Goal: Task Accomplishment & Management: Use online tool/utility

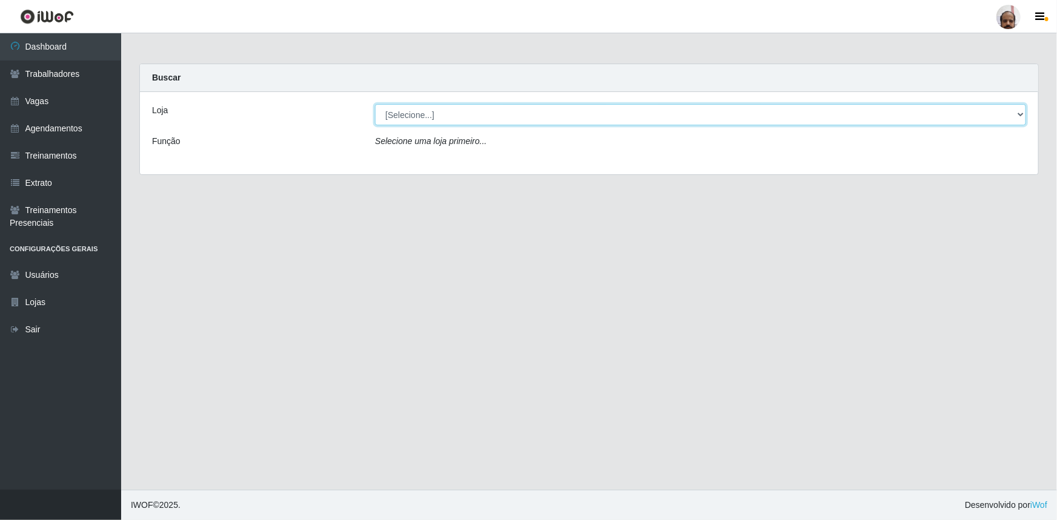
click at [395, 112] on select "[Selecione...] Mar Vermelho - Loja 05" at bounding box center [700, 114] width 651 height 21
select select "252"
click at [375, 104] on select "[Selecione...] Mar Vermelho - Loja 05" at bounding box center [700, 114] width 651 height 21
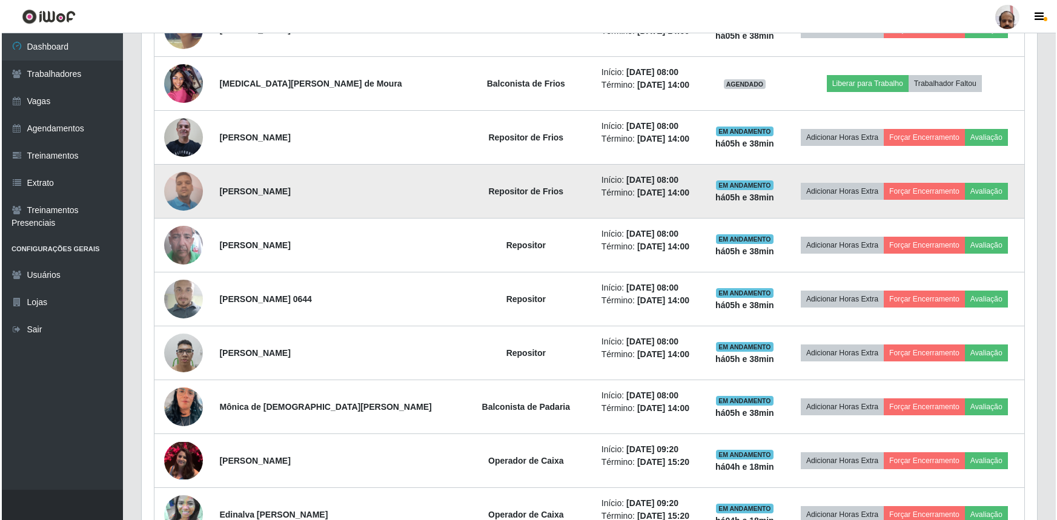
scroll to position [660, 0]
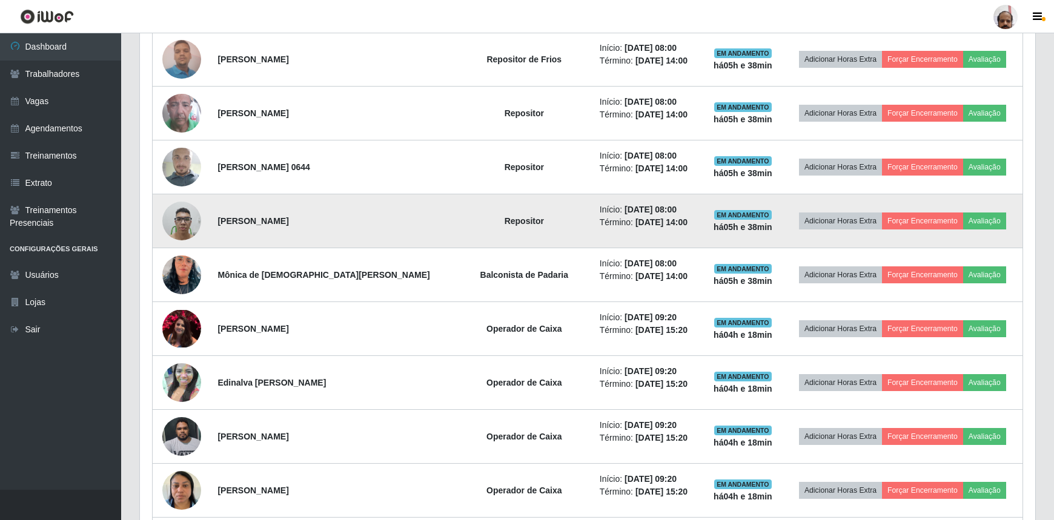
click at [187, 223] on img at bounding box center [181, 220] width 39 height 51
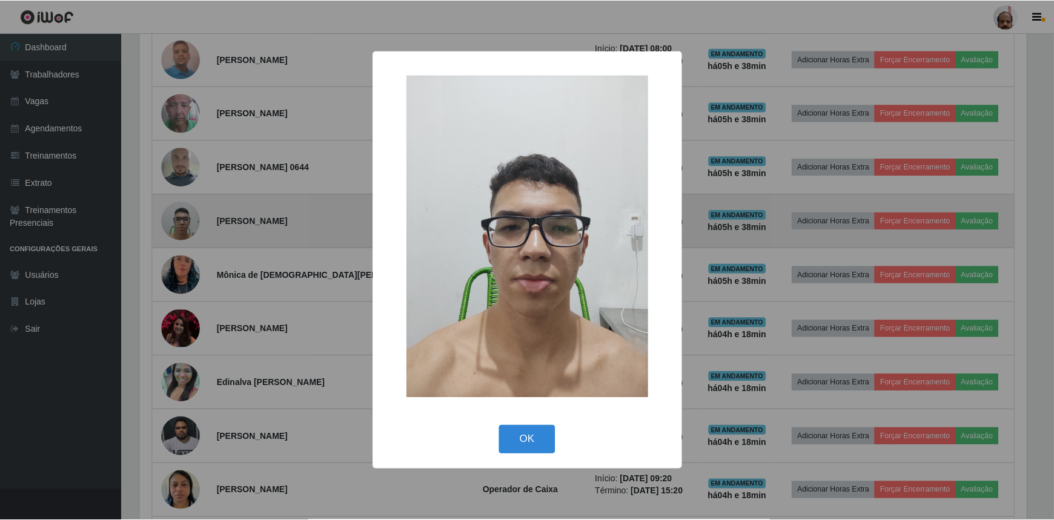
scroll to position [251, 890]
click at [187, 223] on div "× OK Cancel" at bounding box center [528, 260] width 1057 height 520
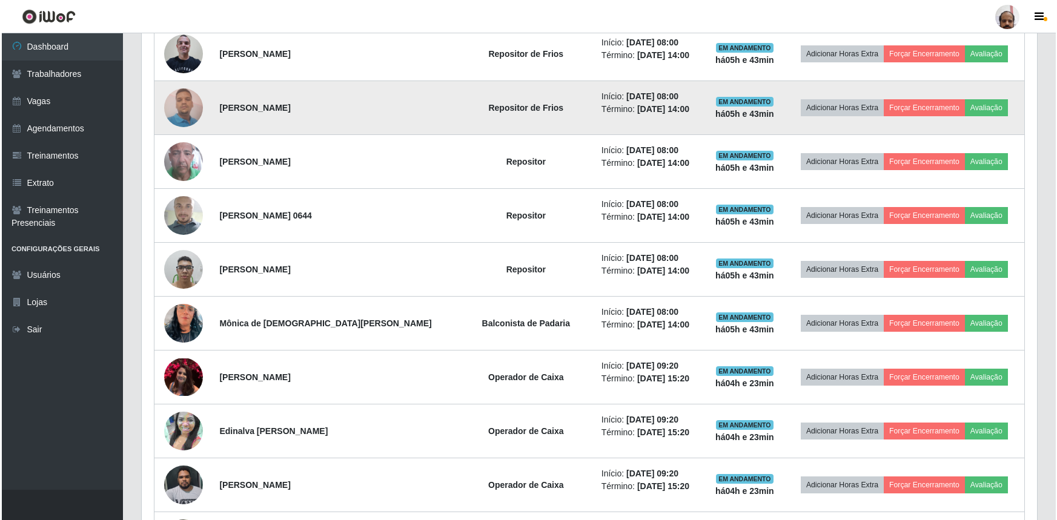
scroll to position [551, 0]
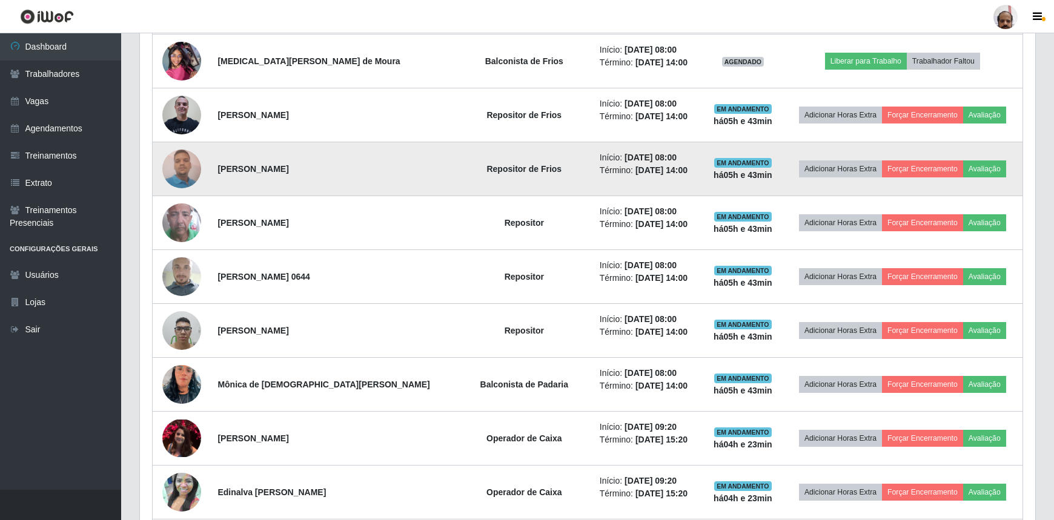
click at [184, 165] on img at bounding box center [181, 168] width 39 height 51
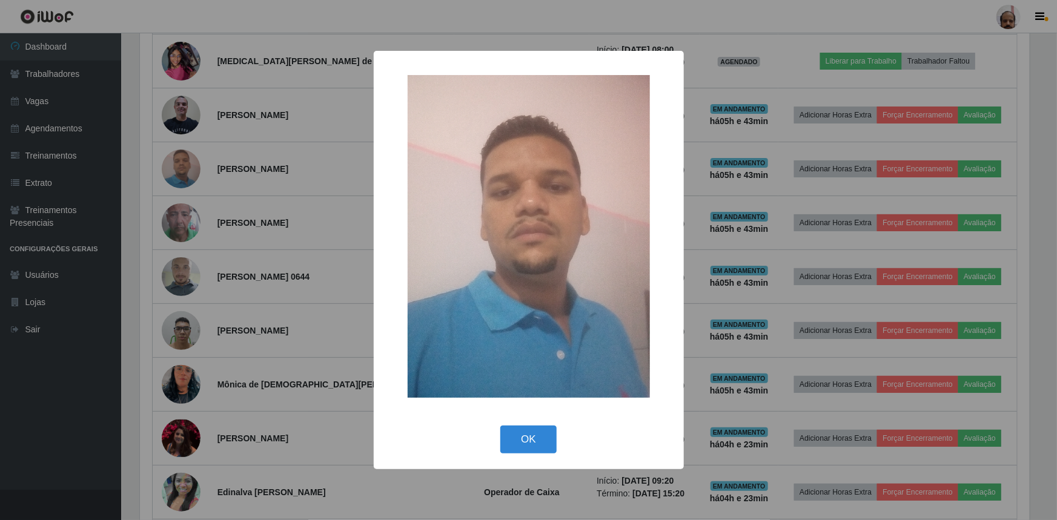
click at [182, 165] on div "× OK Cancel" at bounding box center [528, 260] width 1057 height 520
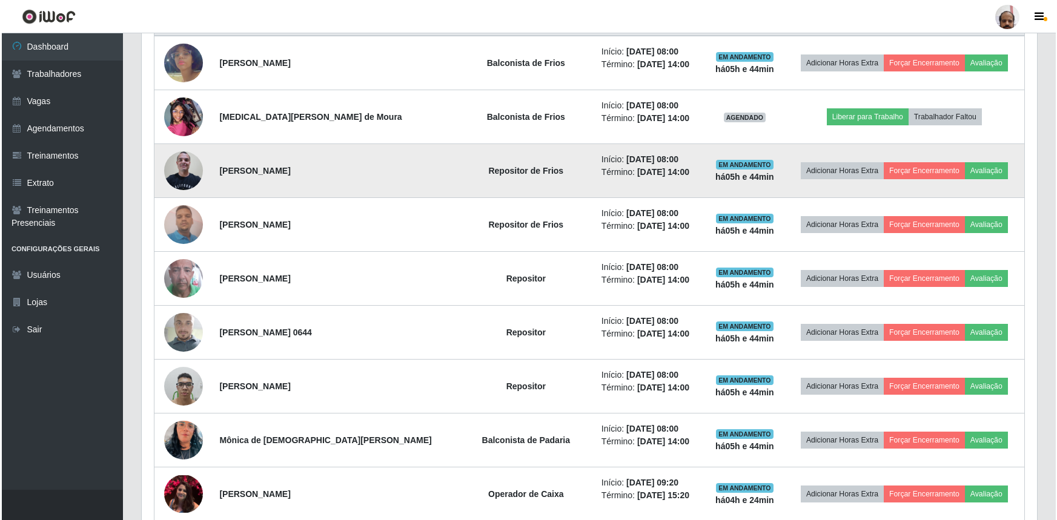
scroll to position [496, 0]
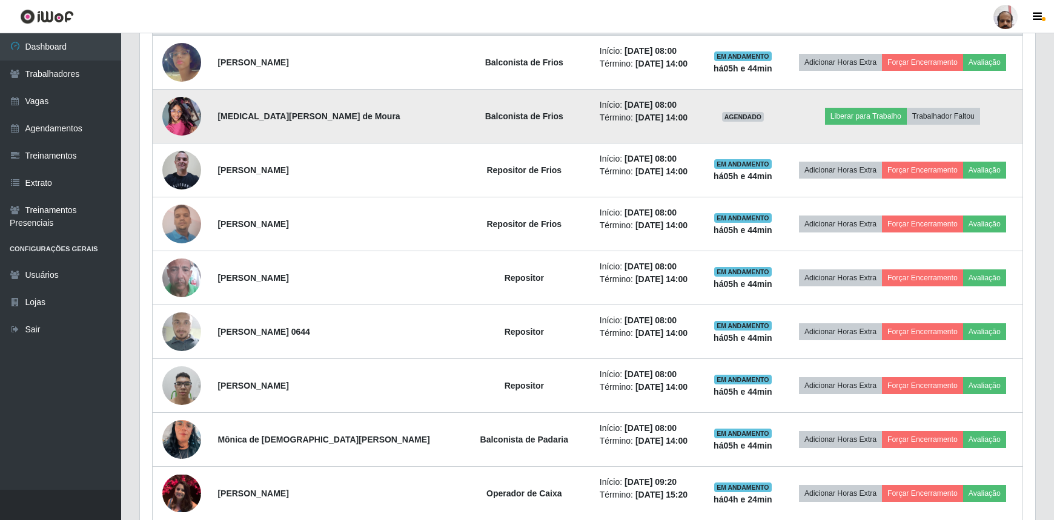
click at [188, 121] on img at bounding box center [181, 115] width 39 height 51
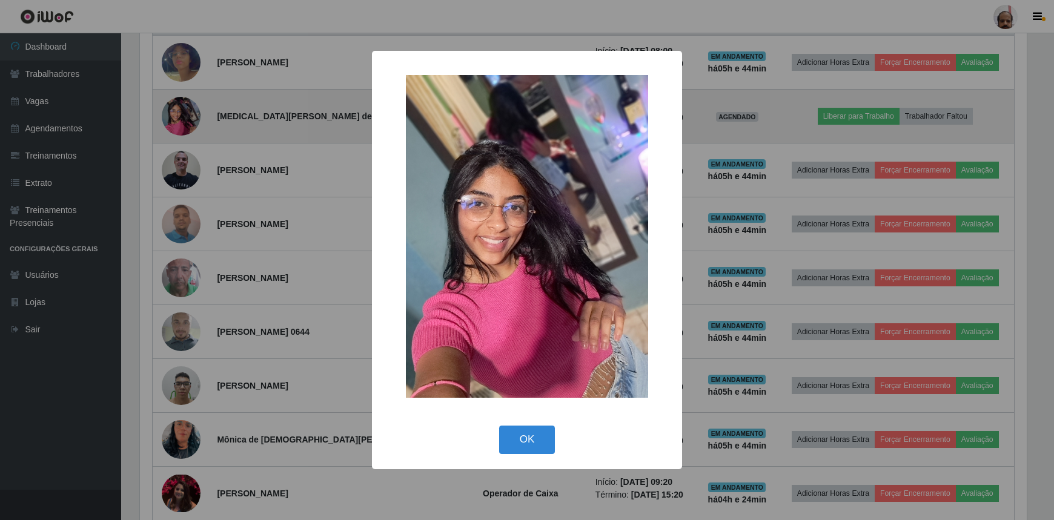
scroll to position [251, 890]
click at [188, 121] on div "× OK Cancel" at bounding box center [528, 260] width 1057 height 520
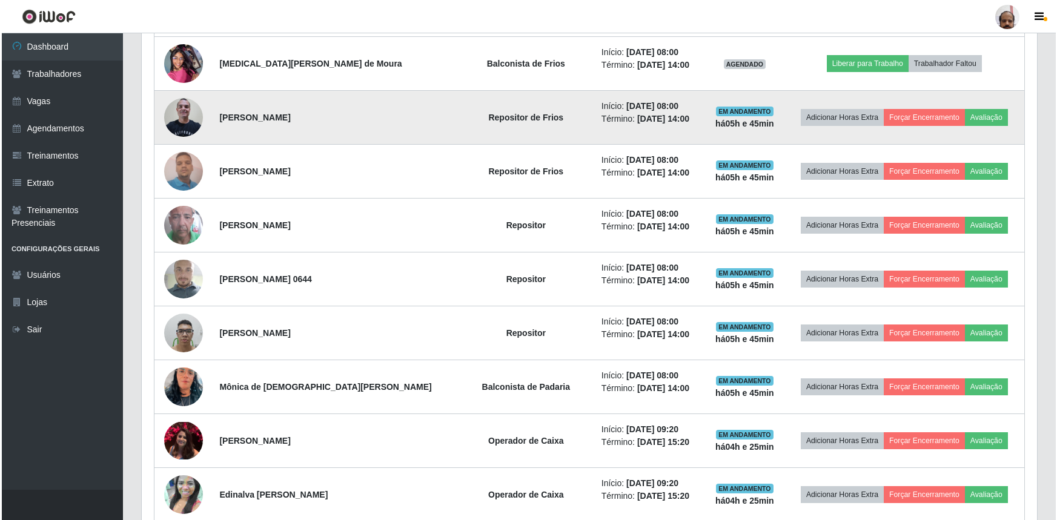
scroll to position [826, 0]
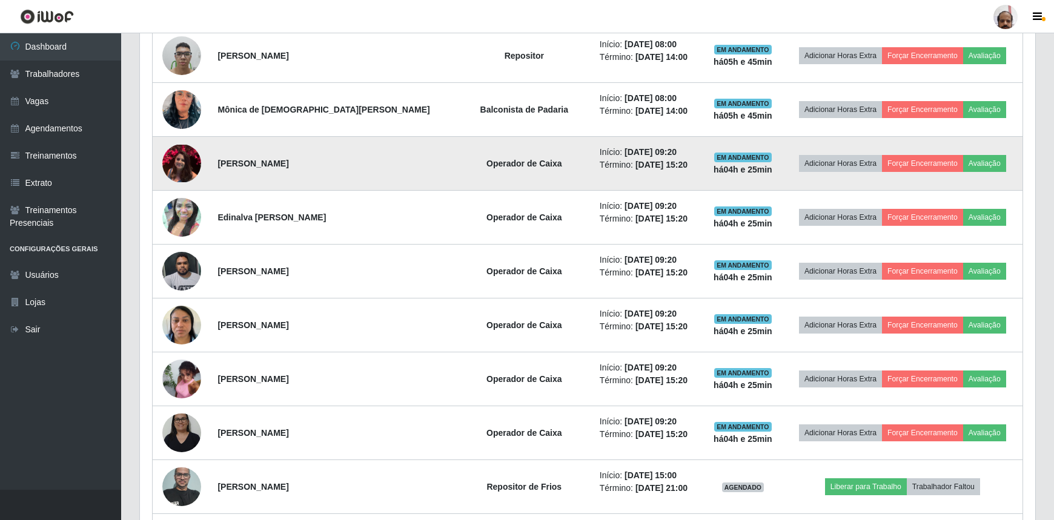
click at [179, 150] on img at bounding box center [181, 164] width 39 height 38
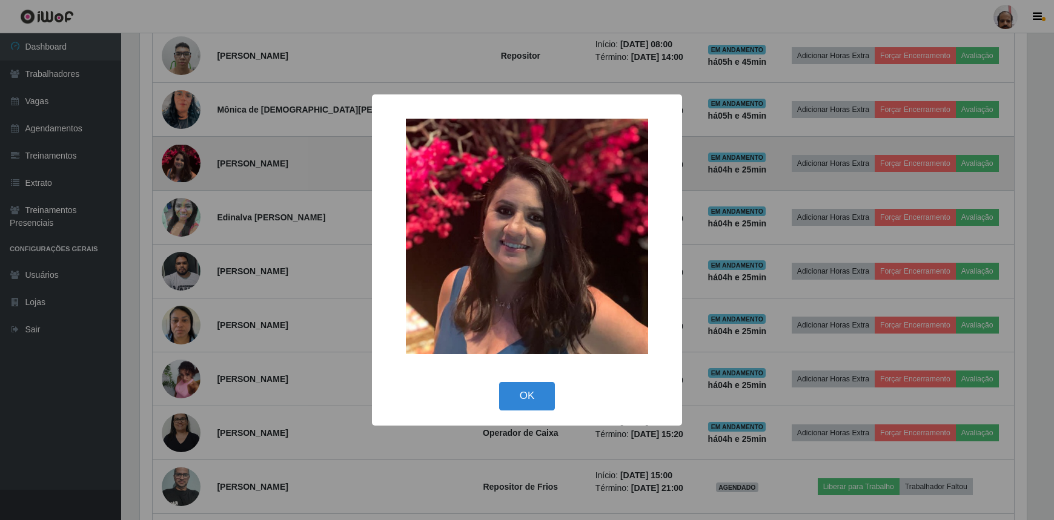
scroll to position [251, 890]
click at [179, 150] on div "× OK Cancel" at bounding box center [528, 260] width 1057 height 520
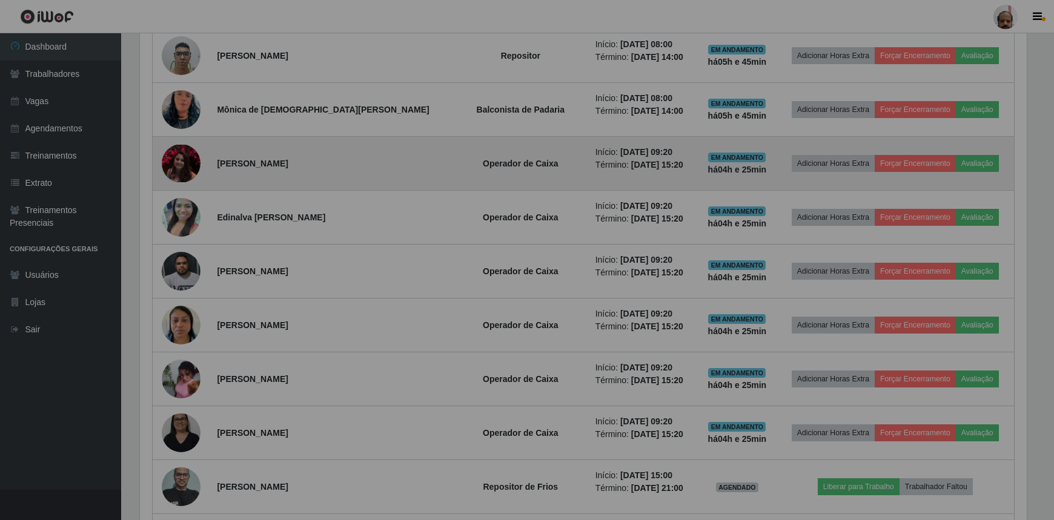
scroll to position [251, 895]
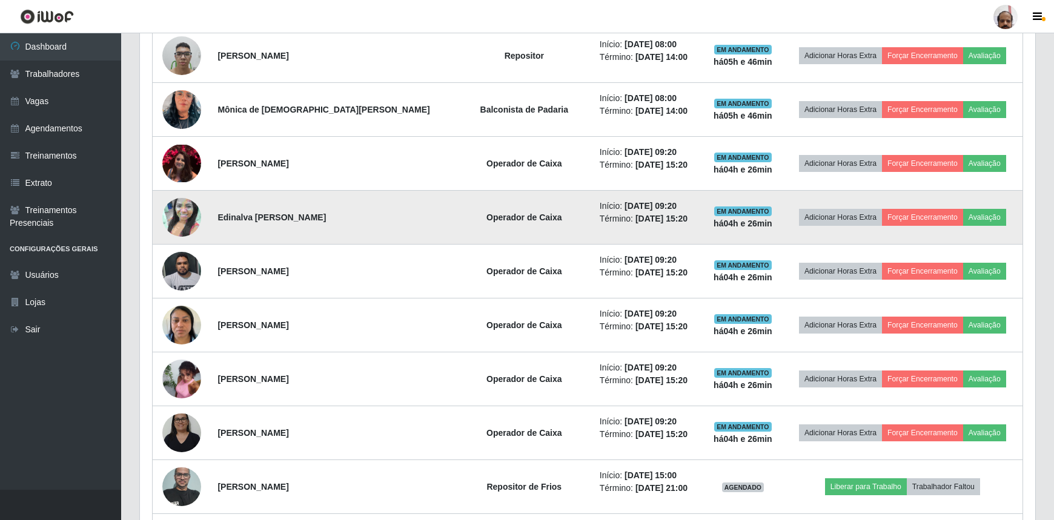
click at [188, 206] on img at bounding box center [181, 217] width 39 height 69
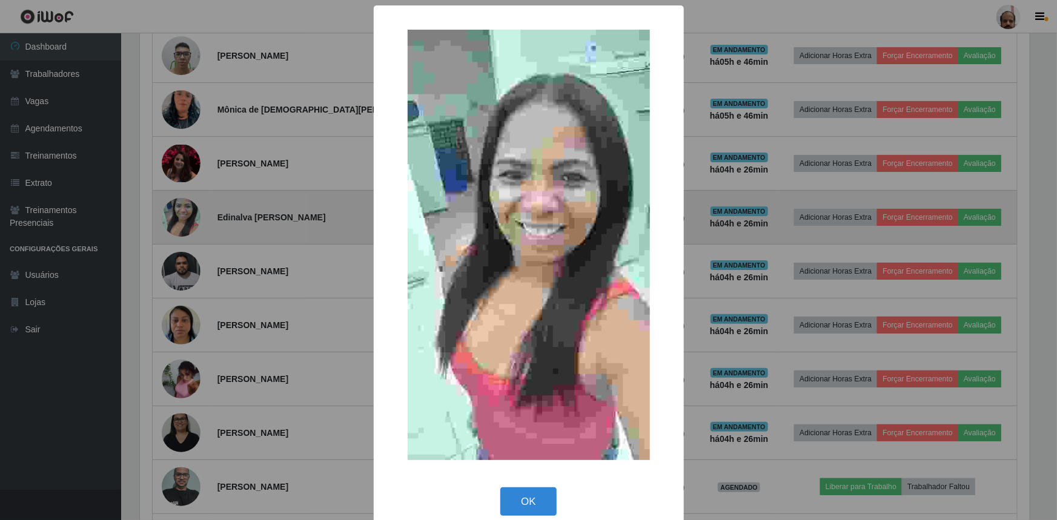
click at [188, 206] on div "× OK Cancel" at bounding box center [528, 260] width 1057 height 520
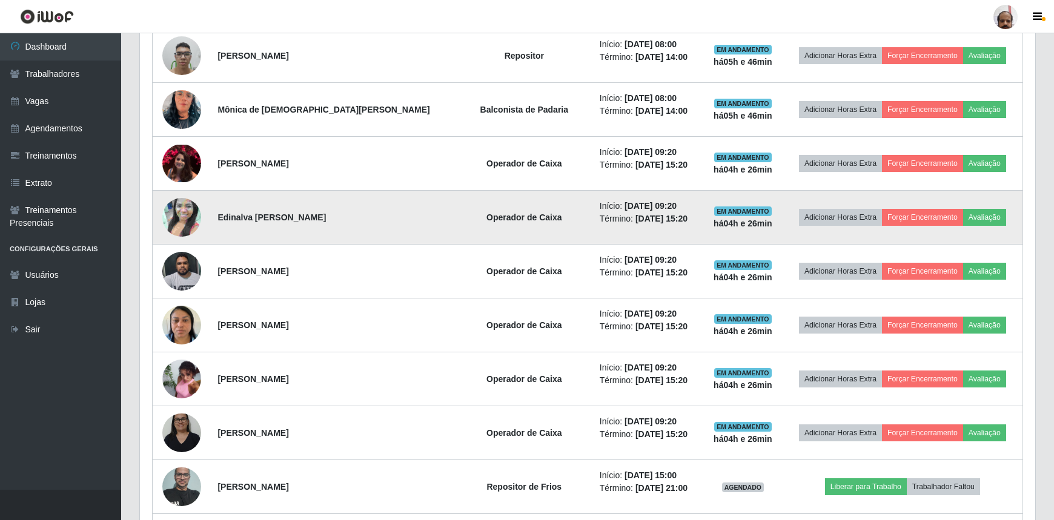
scroll to position [251, 895]
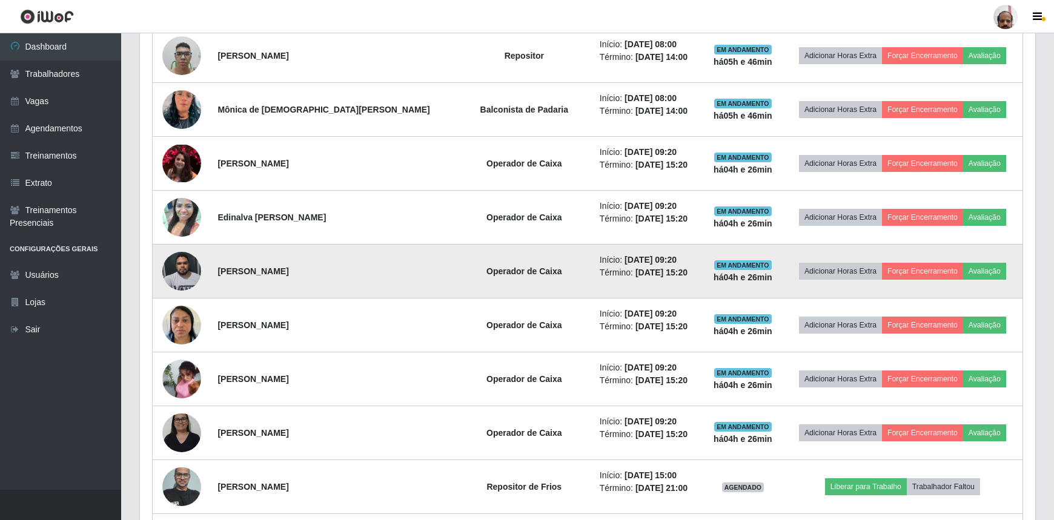
click at [176, 257] on img at bounding box center [181, 270] width 39 height 51
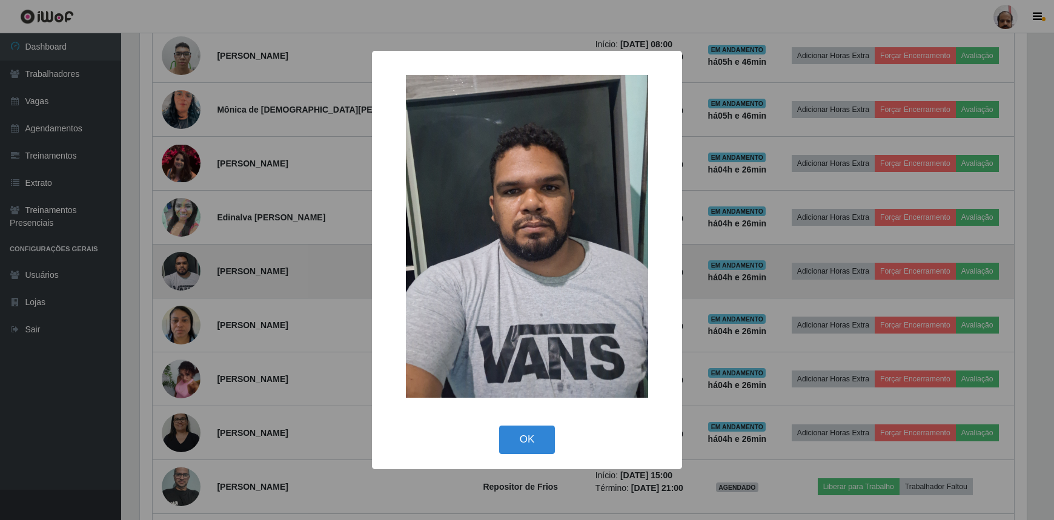
scroll to position [251, 890]
click at [176, 257] on div "× OK Cancel" at bounding box center [528, 260] width 1057 height 520
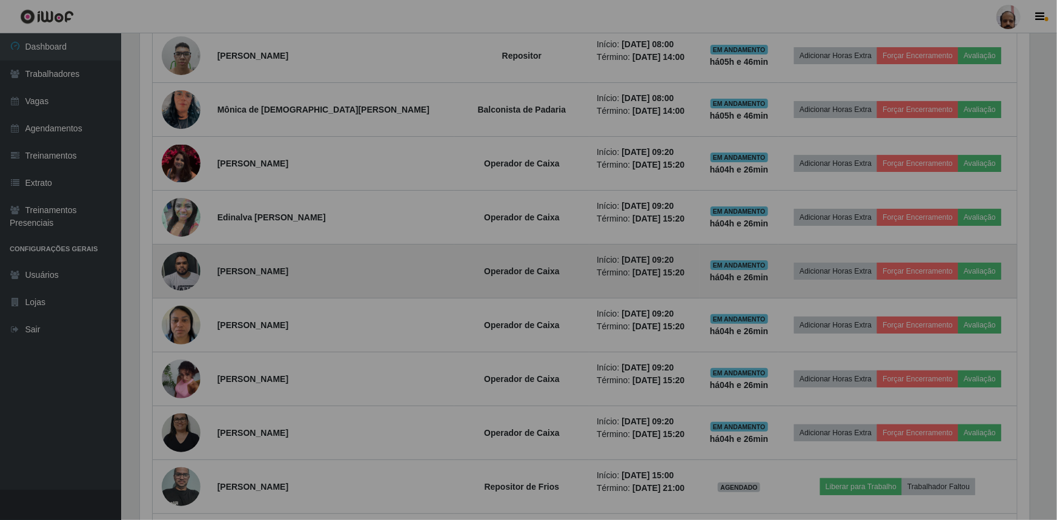
scroll to position [251, 895]
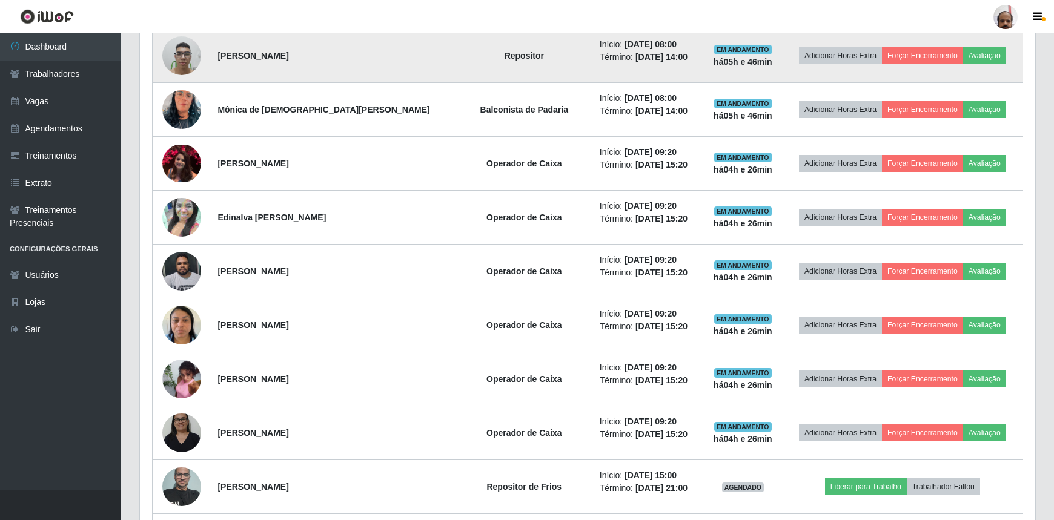
click at [182, 61] on img at bounding box center [181, 55] width 39 height 51
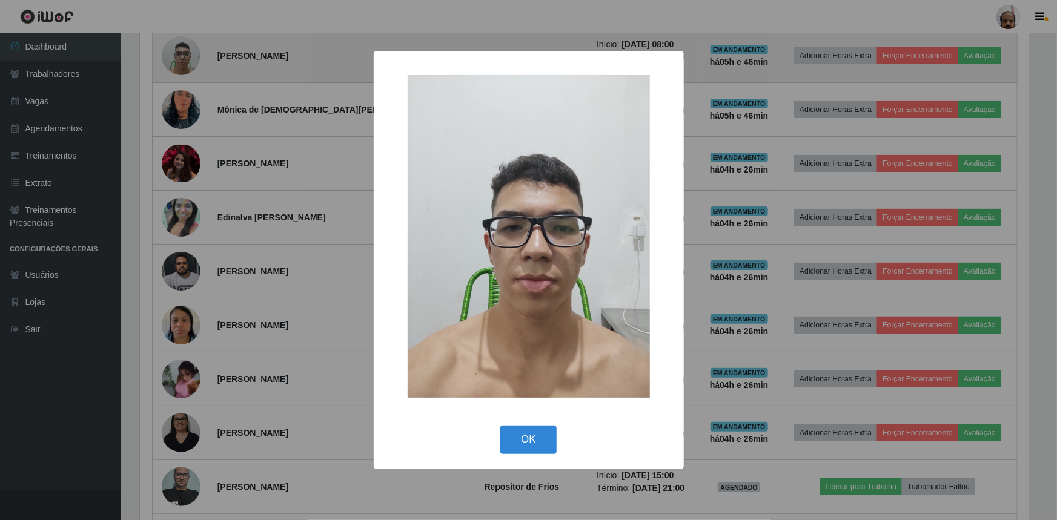
click at [182, 61] on div "× OK Cancel" at bounding box center [528, 260] width 1057 height 520
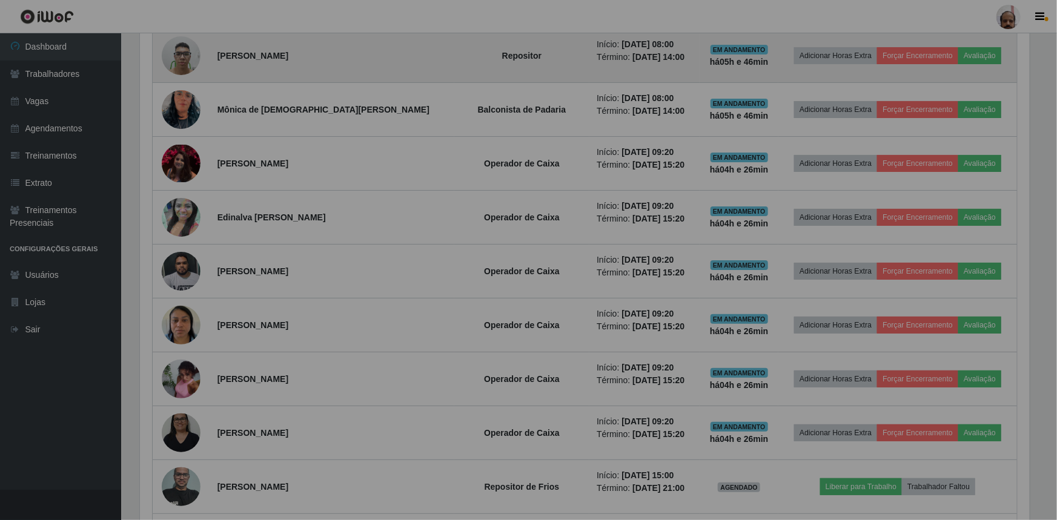
scroll to position [251, 895]
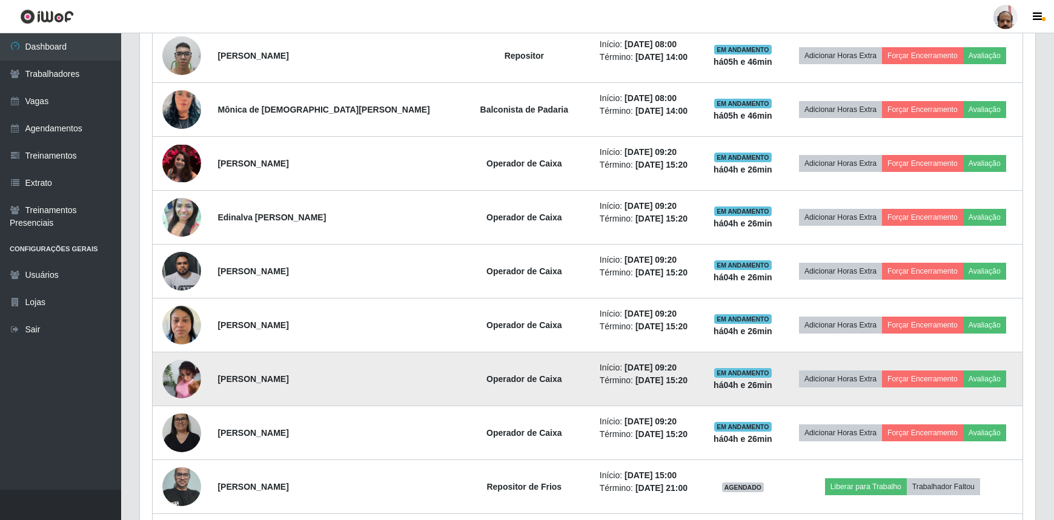
click at [185, 367] on img at bounding box center [181, 379] width 39 height 52
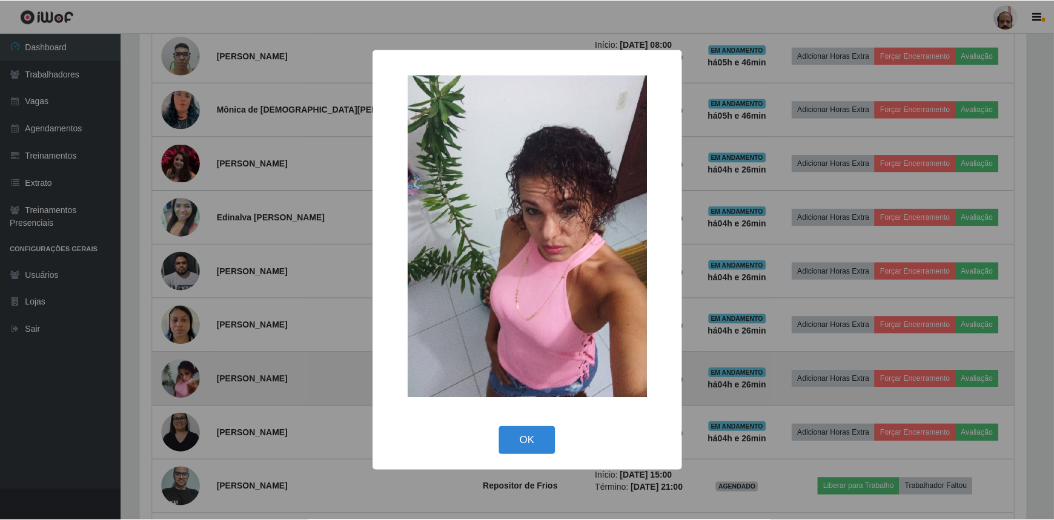
scroll to position [251, 890]
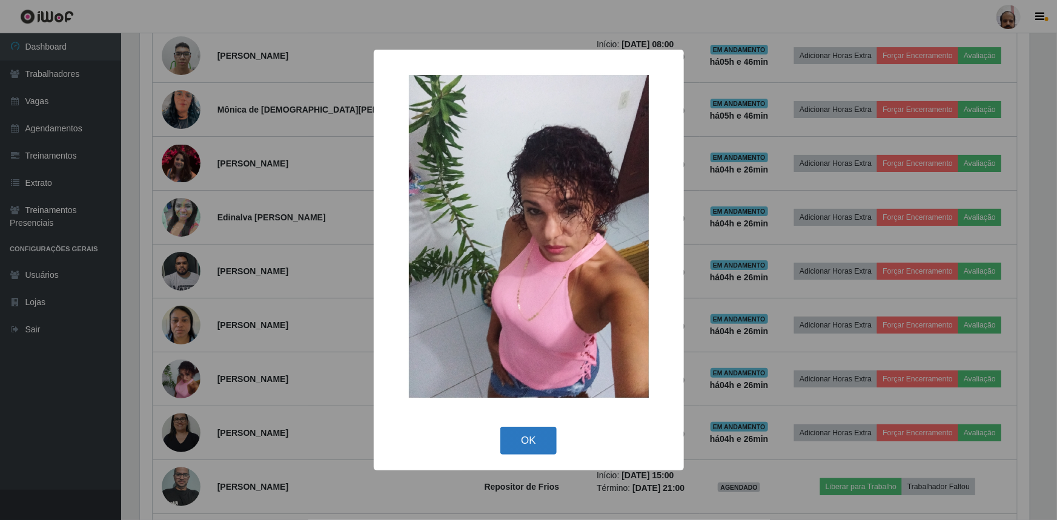
click at [529, 442] on button "OK" at bounding box center [528, 441] width 56 height 28
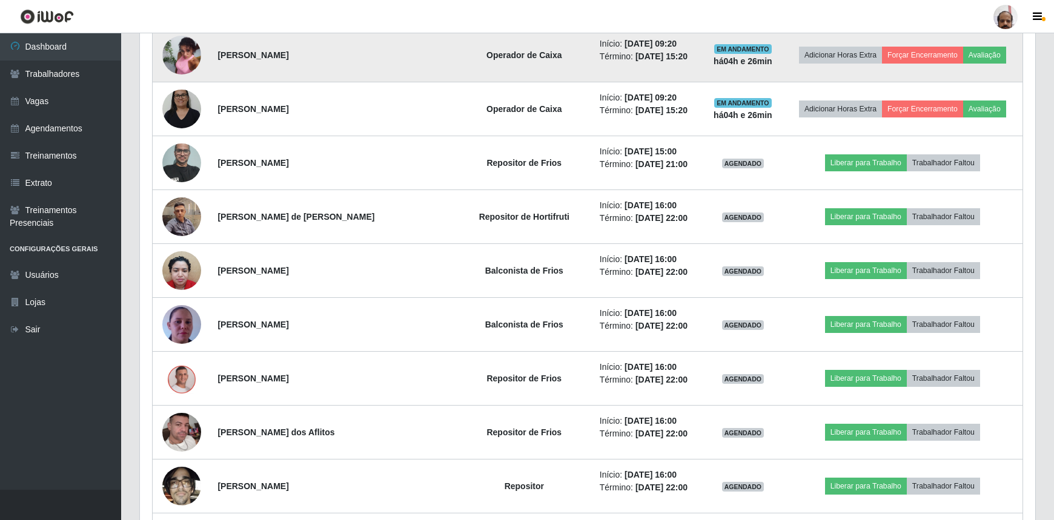
scroll to position [1156, 0]
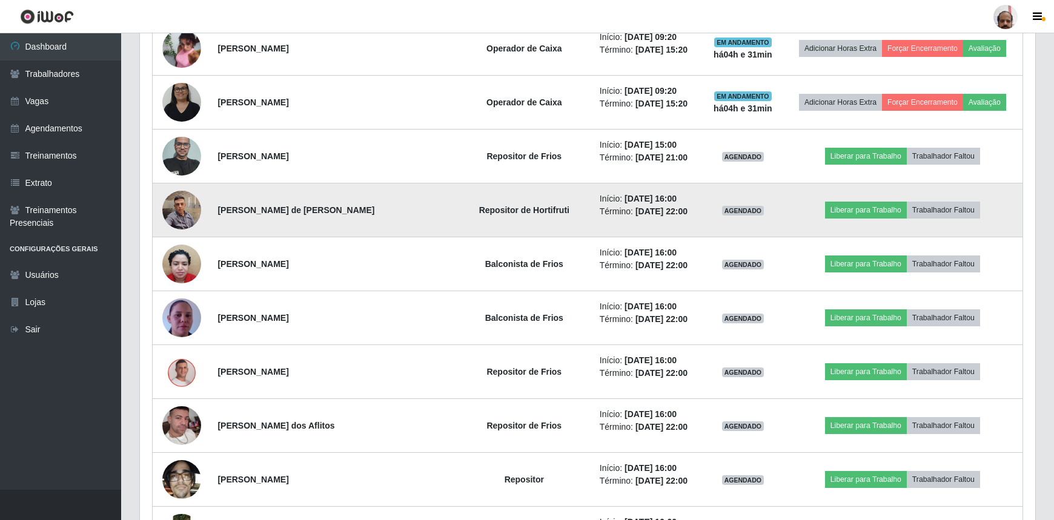
click at [176, 218] on img at bounding box center [181, 209] width 39 height 51
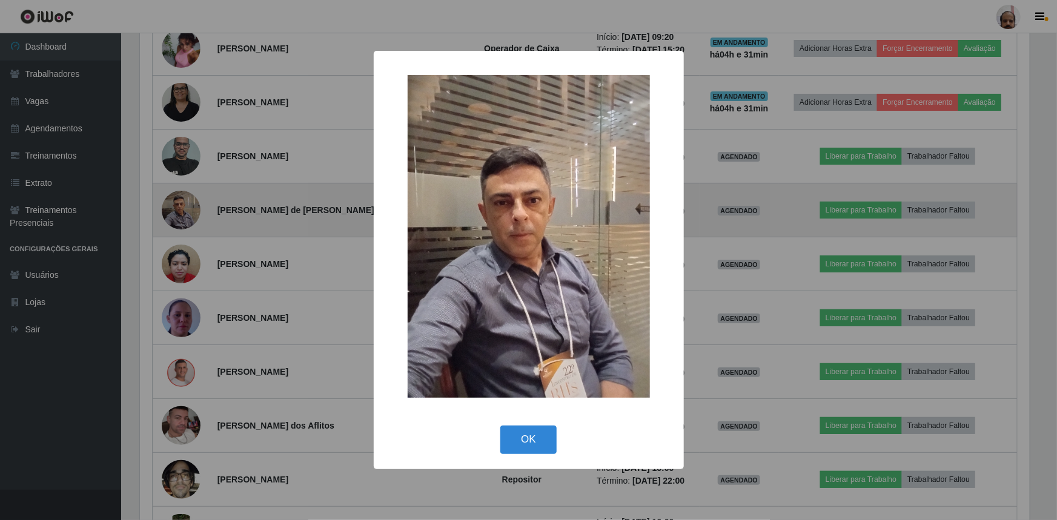
click at [176, 218] on div "× OK Cancel" at bounding box center [528, 260] width 1057 height 520
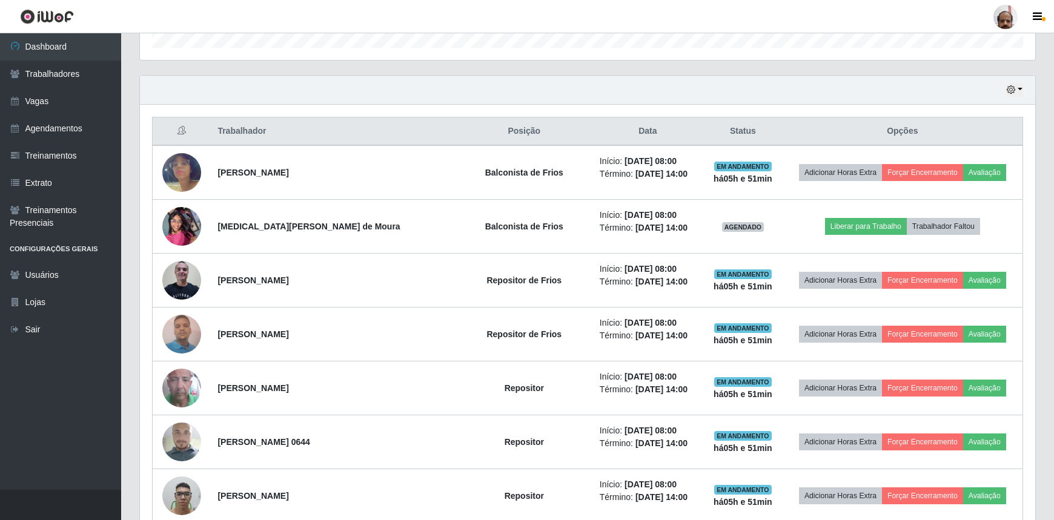
scroll to position [55, 0]
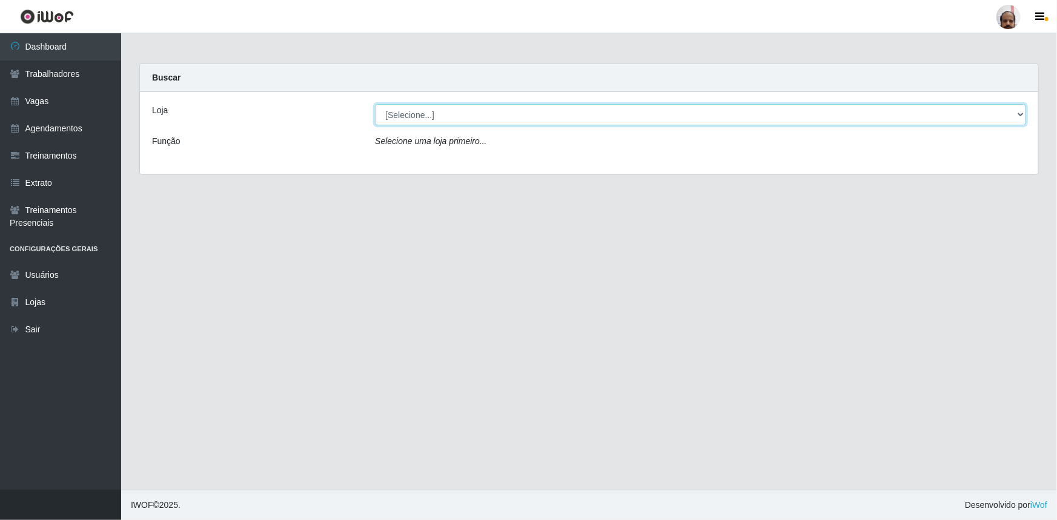
click at [1023, 113] on select "[Selecione...] Mar Vermelho - Loja 05" at bounding box center [700, 114] width 651 height 21
select select "252"
click at [375, 104] on select "[Selecione...] Mar Vermelho - Loja 05" at bounding box center [700, 114] width 651 height 21
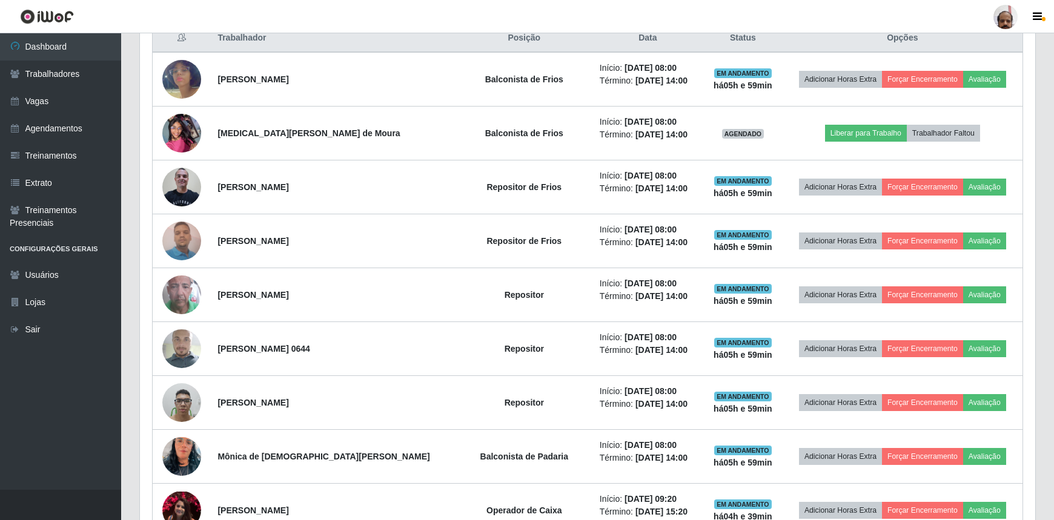
scroll to position [496, 0]
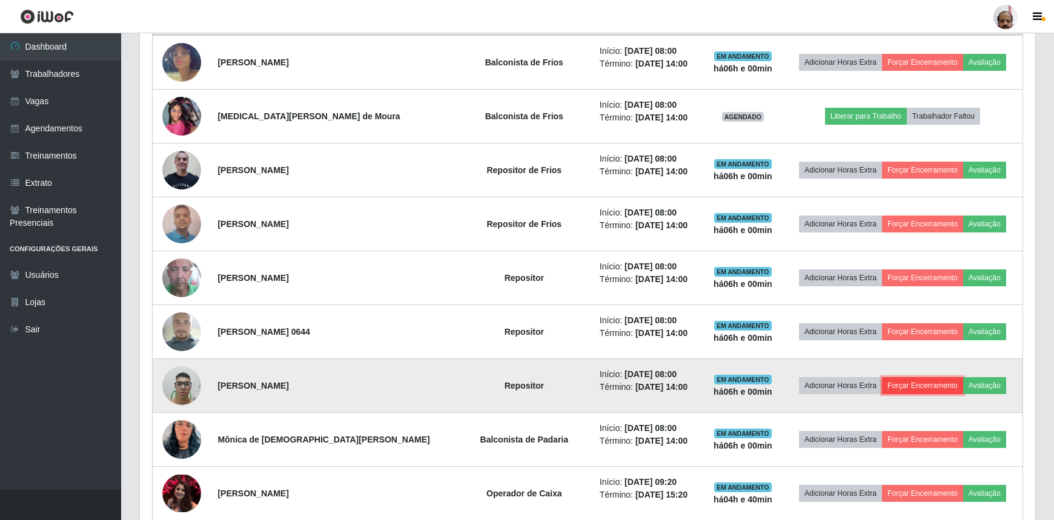
click at [895, 388] on button "Forçar Encerramento" at bounding box center [922, 385] width 81 height 17
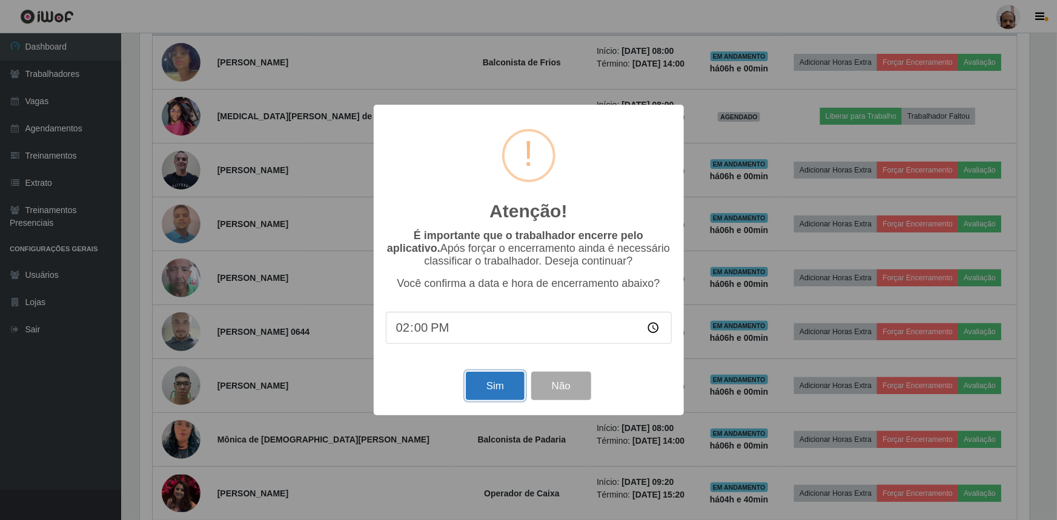
click at [491, 382] on button "Sim" at bounding box center [495, 386] width 59 height 28
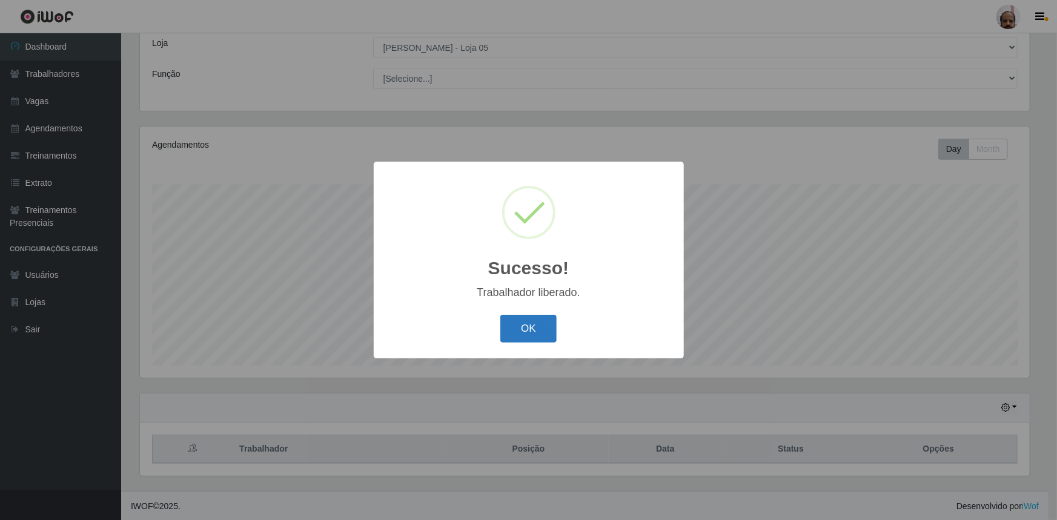
click at [534, 339] on button "OK" at bounding box center [528, 329] width 56 height 28
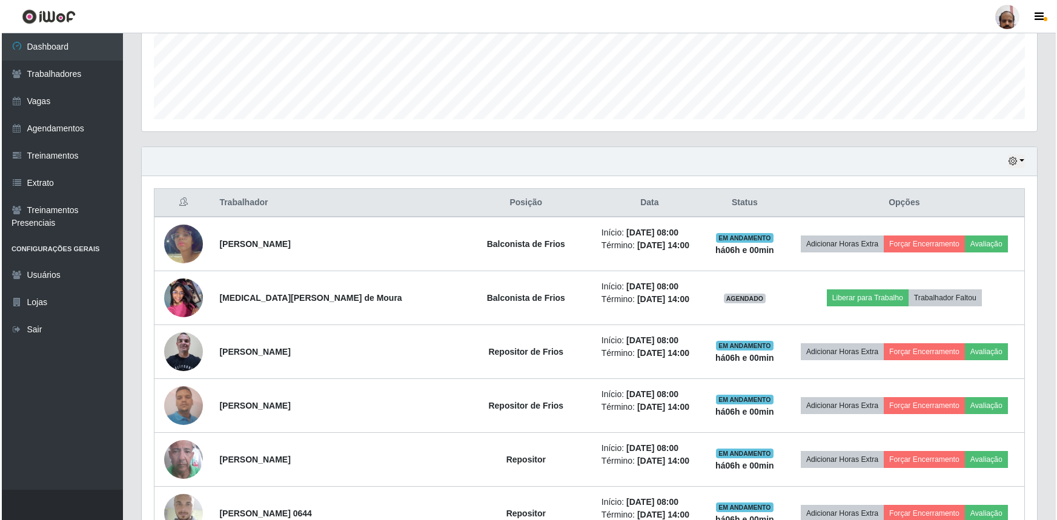
scroll to position [343, 0]
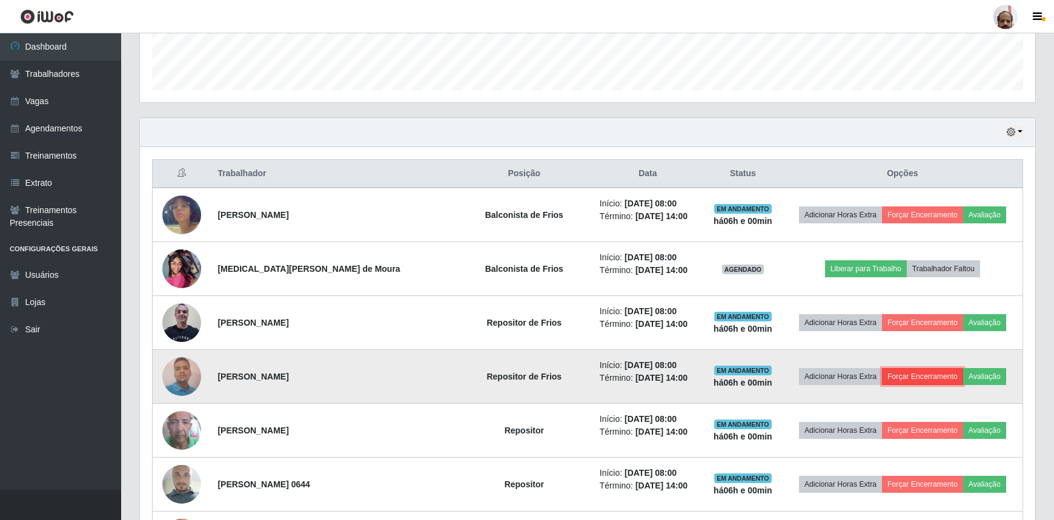
click at [915, 371] on button "Forçar Encerramento" at bounding box center [922, 376] width 81 height 17
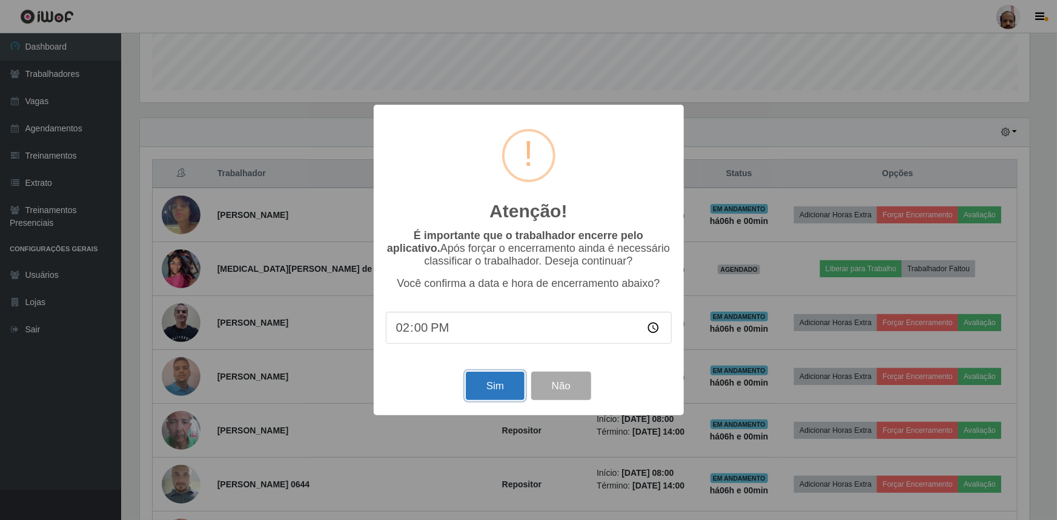
click at [506, 392] on button "Sim" at bounding box center [495, 386] width 59 height 28
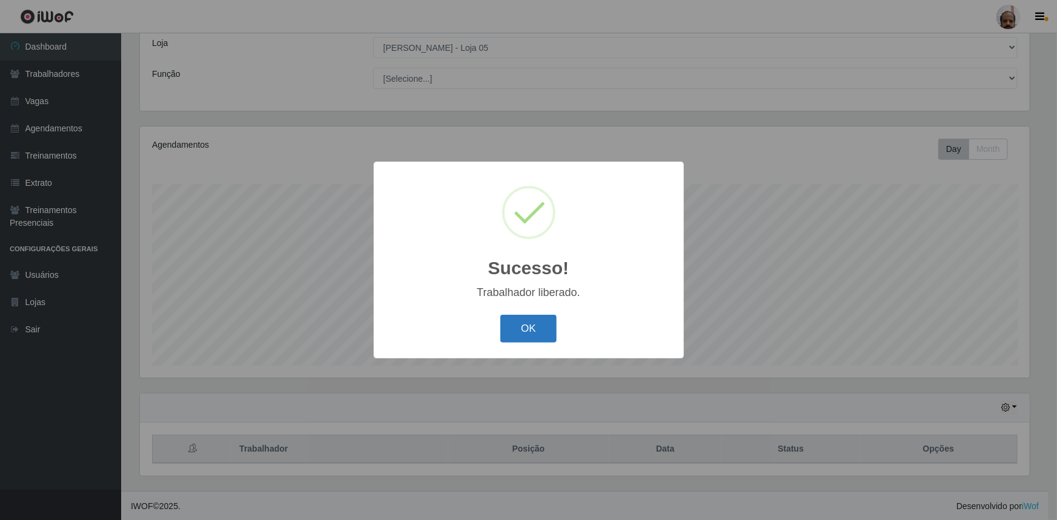
click at [532, 329] on button "OK" at bounding box center [528, 329] width 56 height 28
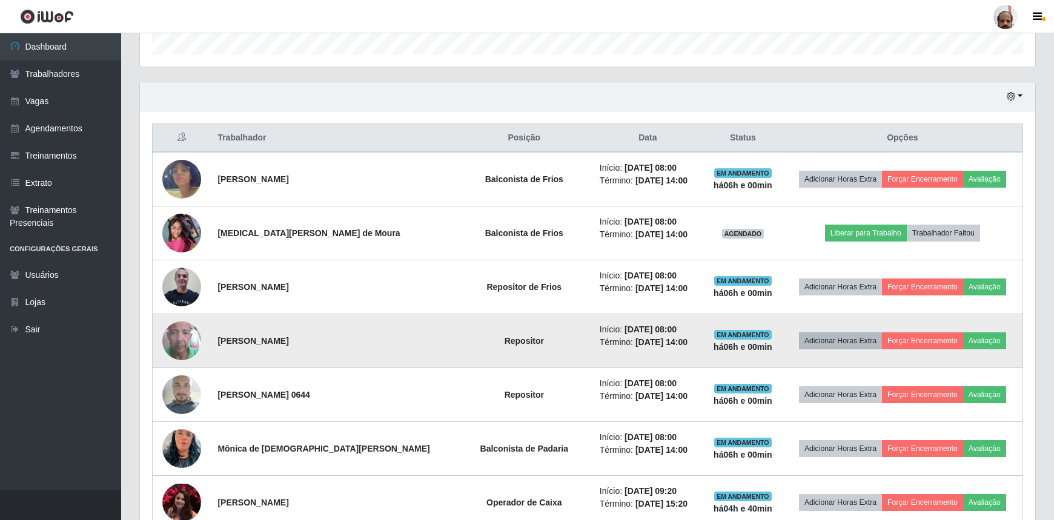
scroll to position [398, 0]
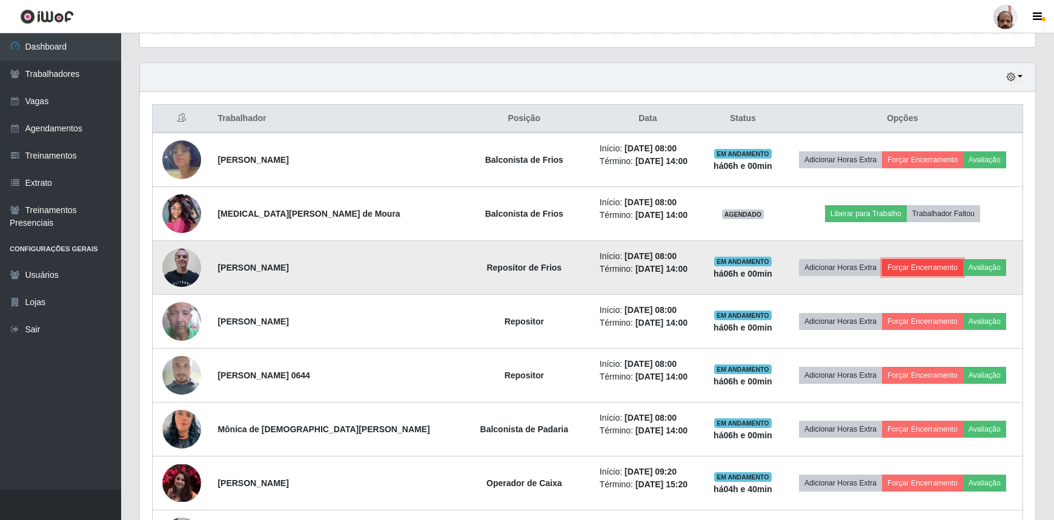
click at [927, 267] on button "Forçar Encerramento" at bounding box center [922, 267] width 81 height 17
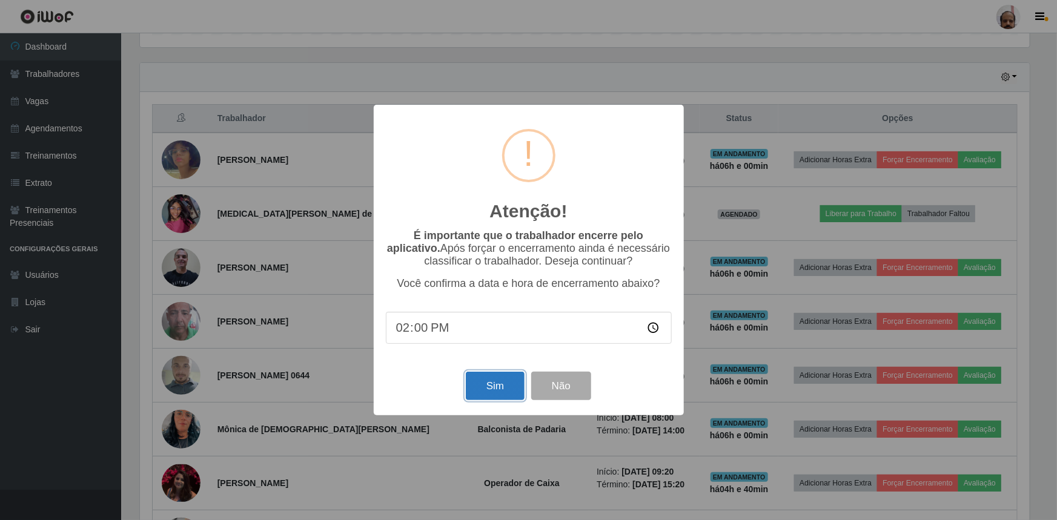
click at [489, 388] on button "Sim" at bounding box center [495, 386] width 59 height 28
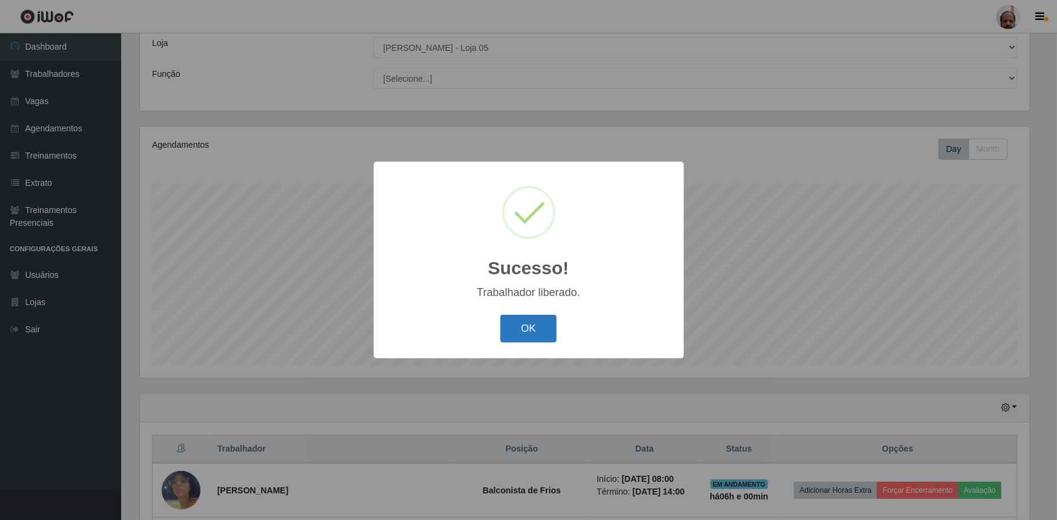
click at [543, 334] on button "OK" at bounding box center [528, 329] width 56 height 28
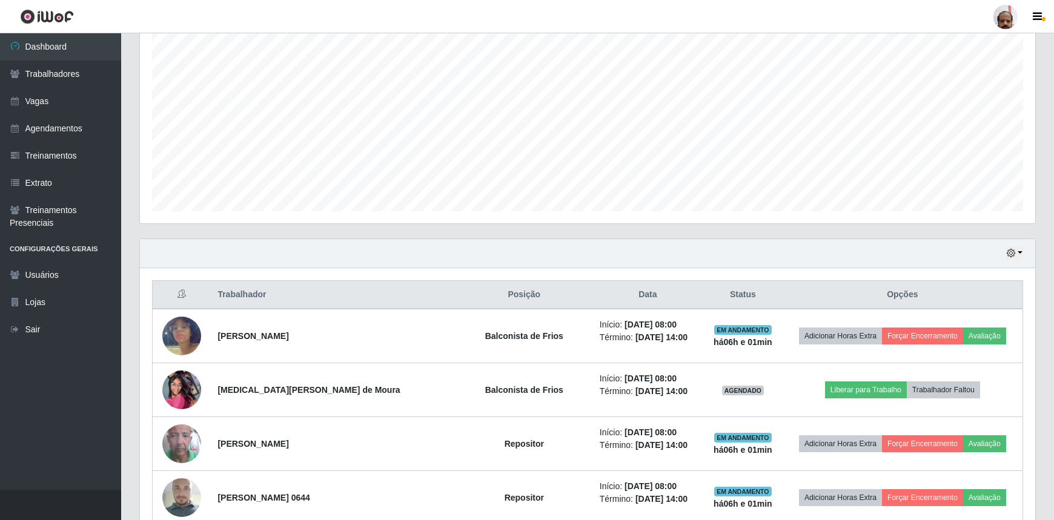
scroll to position [233, 0]
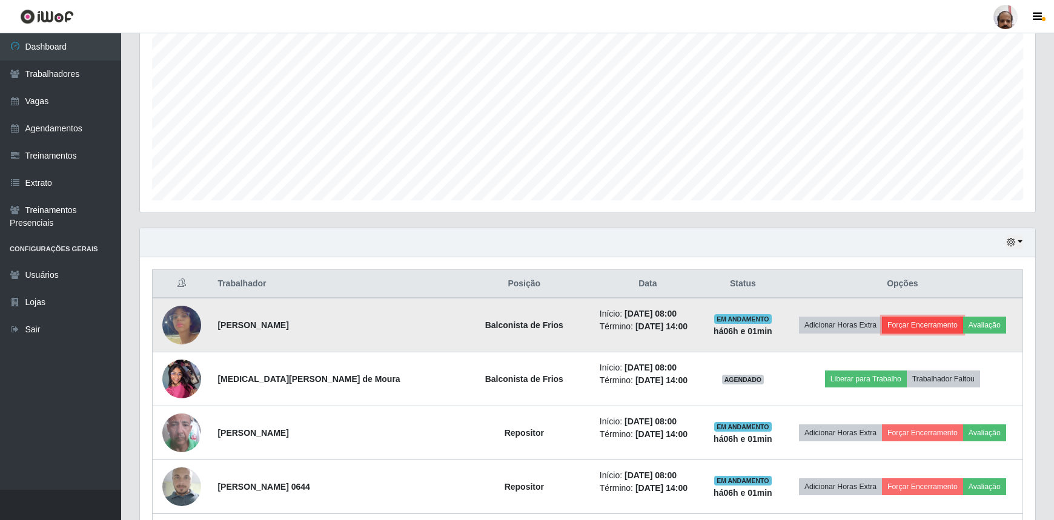
click at [934, 319] on button "Forçar Encerramento" at bounding box center [922, 325] width 81 height 17
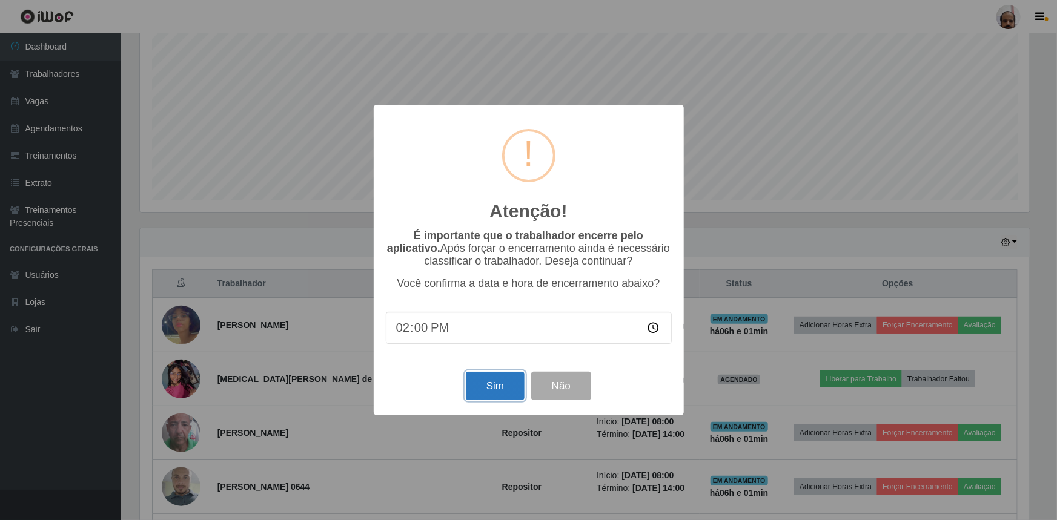
click at [482, 391] on button "Sim" at bounding box center [495, 386] width 59 height 28
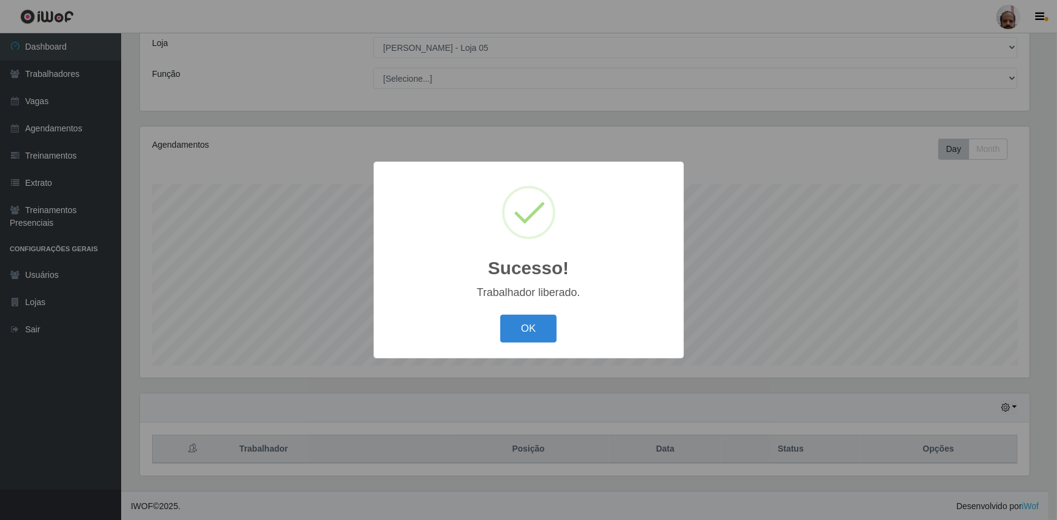
drag, startPoint x: 552, startPoint y: 330, endPoint x: 488, endPoint y: 224, distance: 124.8
click at [550, 331] on button "OK" at bounding box center [528, 329] width 56 height 28
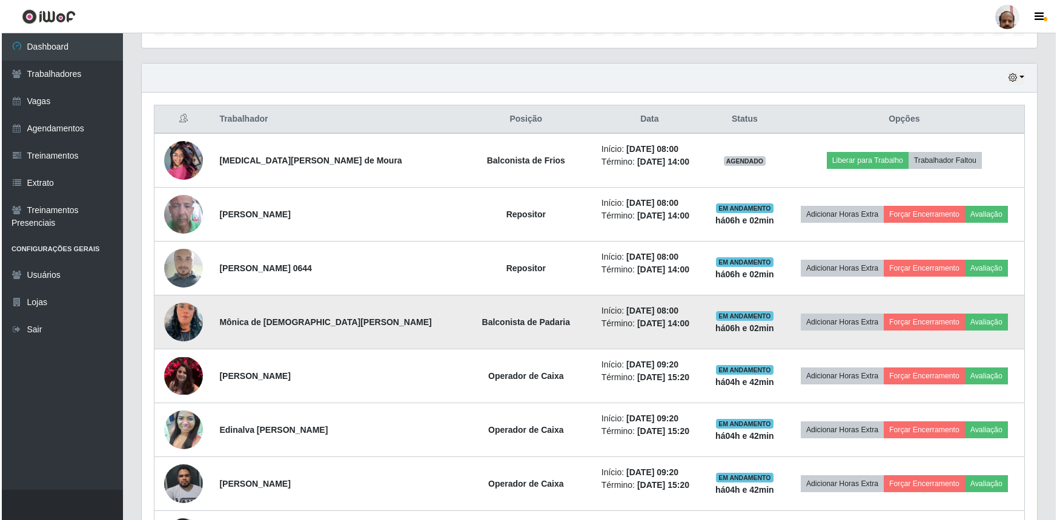
scroll to position [398, 0]
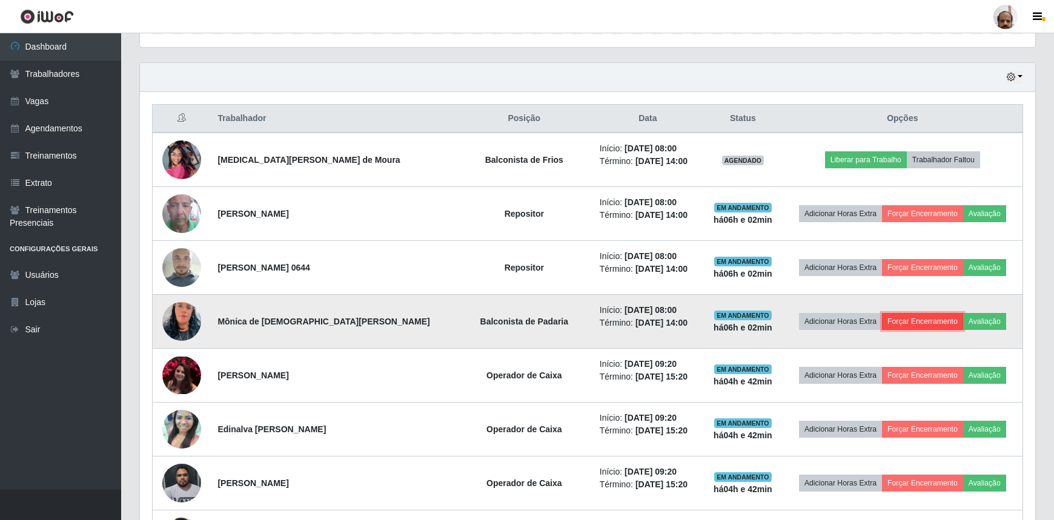
click at [927, 317] on button "Forçar Encerramento" at bounding box center [922, 321] width 81 height 17
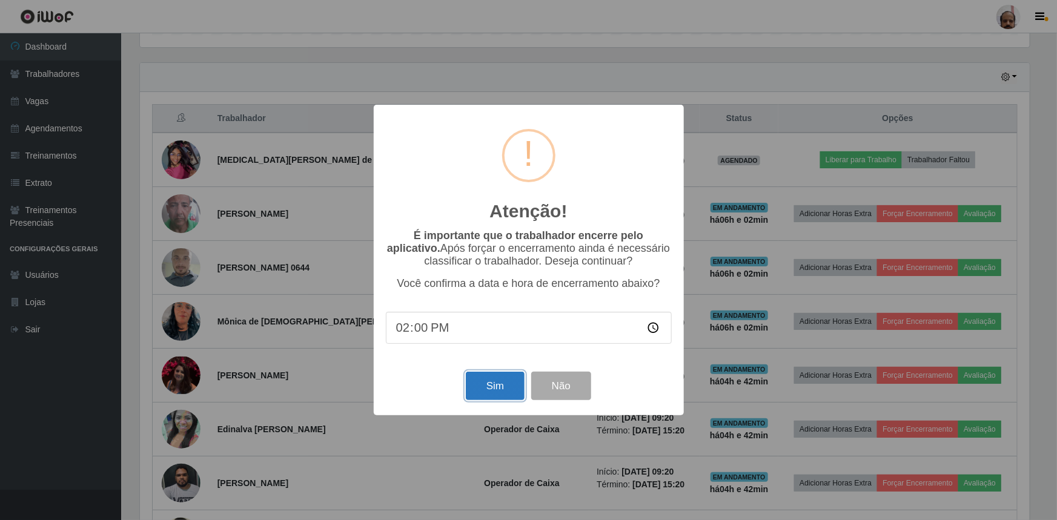
click at [477, 393] on button "Sim" at bounding box center [495, 386] width 59 height 28
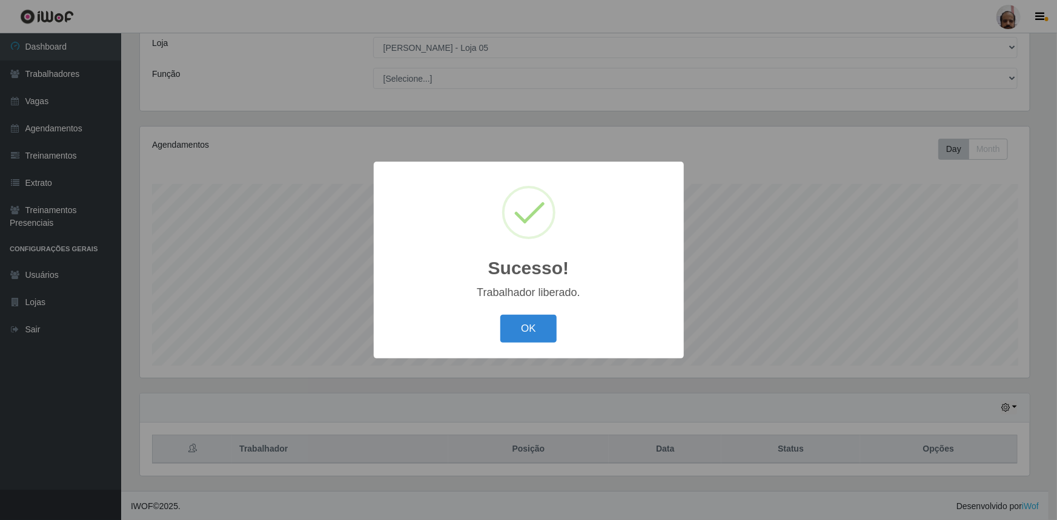
click at [542, 335] on button "OK" at bounding box center [528, 329] width 56 height 28
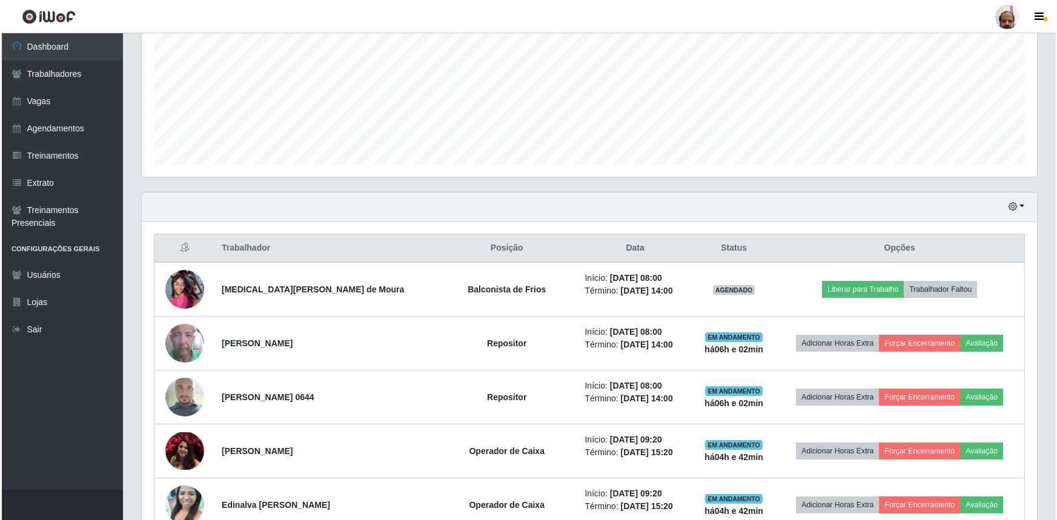
scroll to position [288, 0]
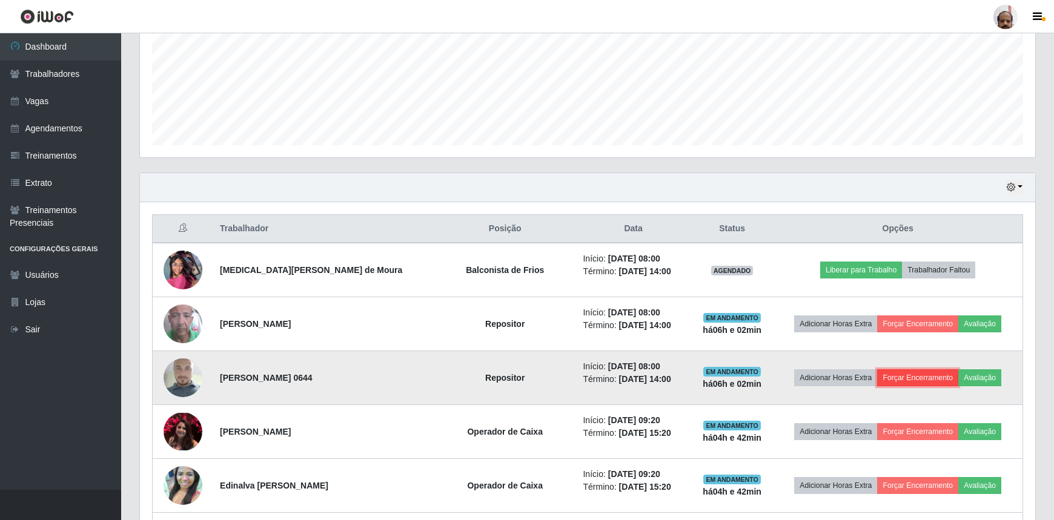
click at [906, 381] on button "Forçar Encerramento" at bounding box center [917, 378] width 81 height 17
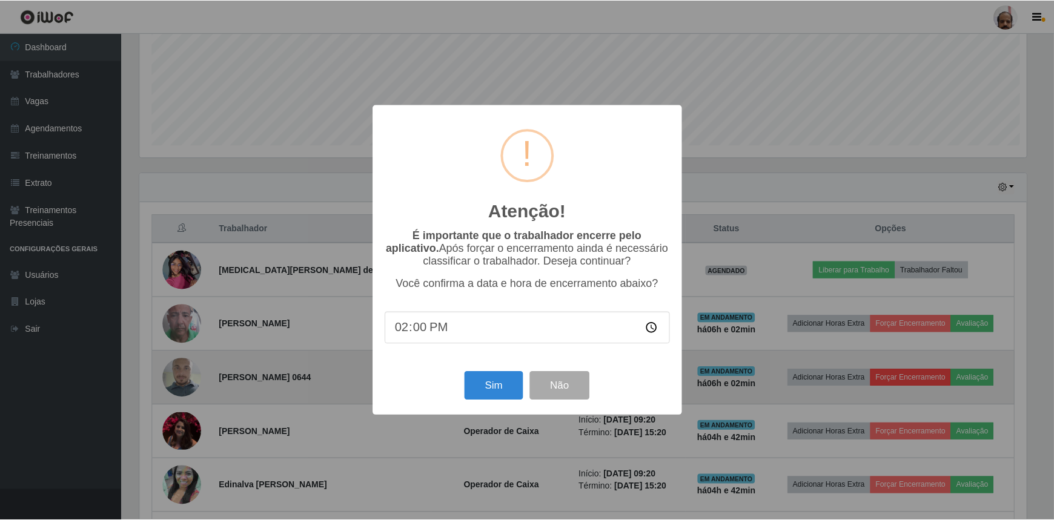
scroll to position [251, 890]
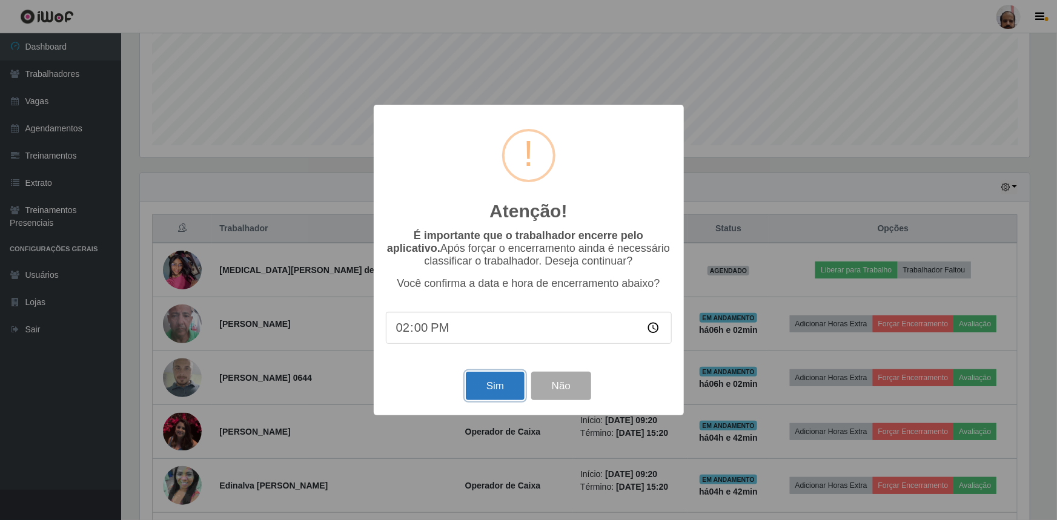
click at [495, 385] on button "Sim" at bounding box center [495, 386] width 59 height 28
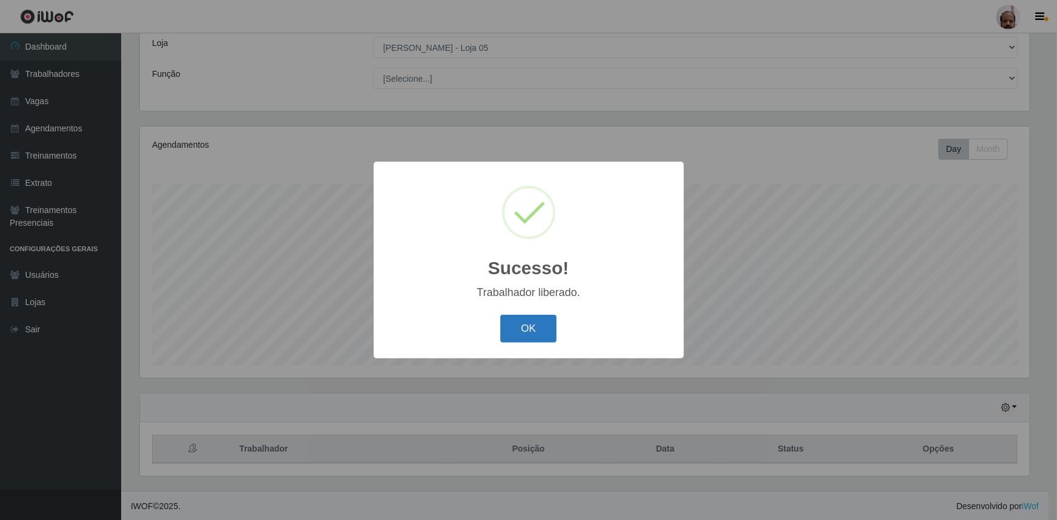
click at [552, 322] on button "OK" at bounding box center [528, 329] width 56 height 28
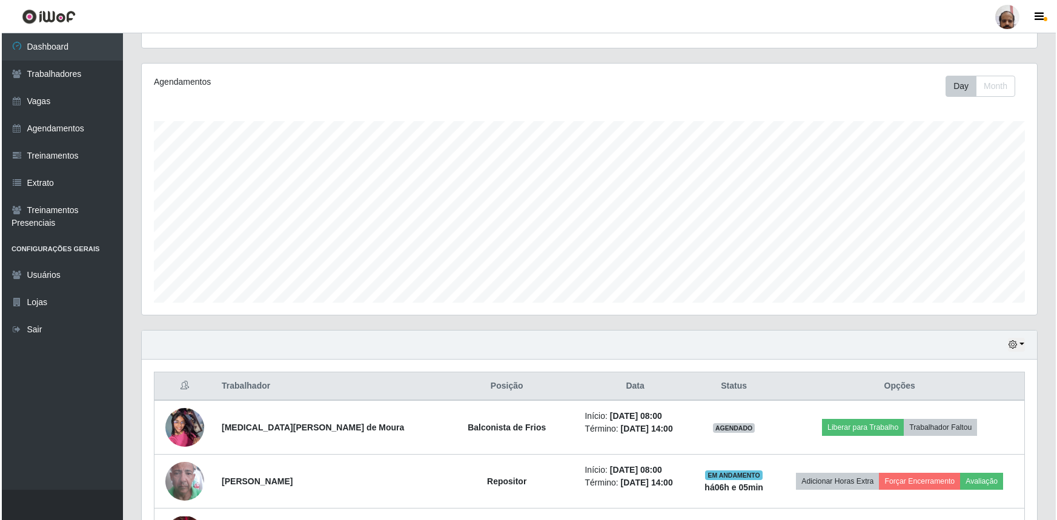
scroll to position [288, 0]
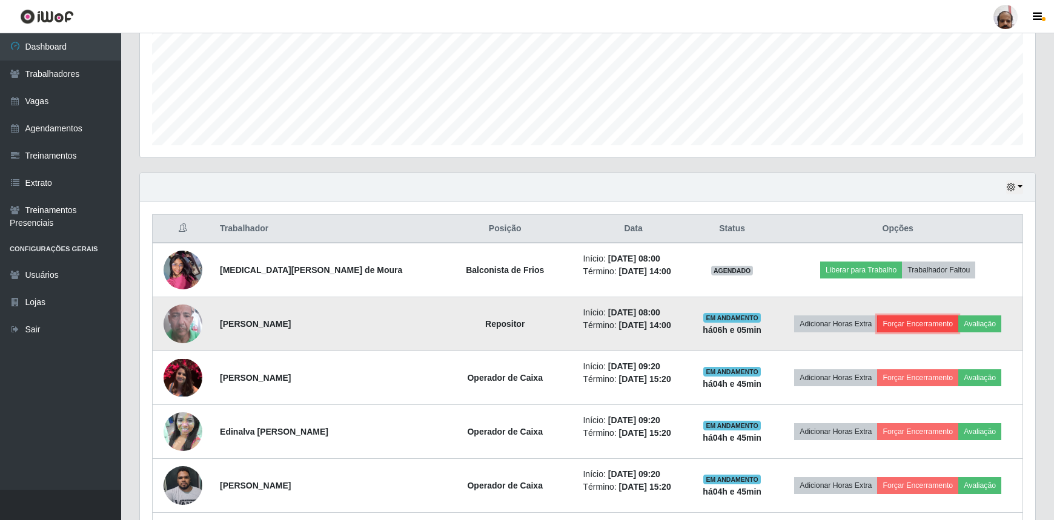
click at [920, 322] on button "Forçar Encerramento" at bounding box center [917, 324] width 81 height 17
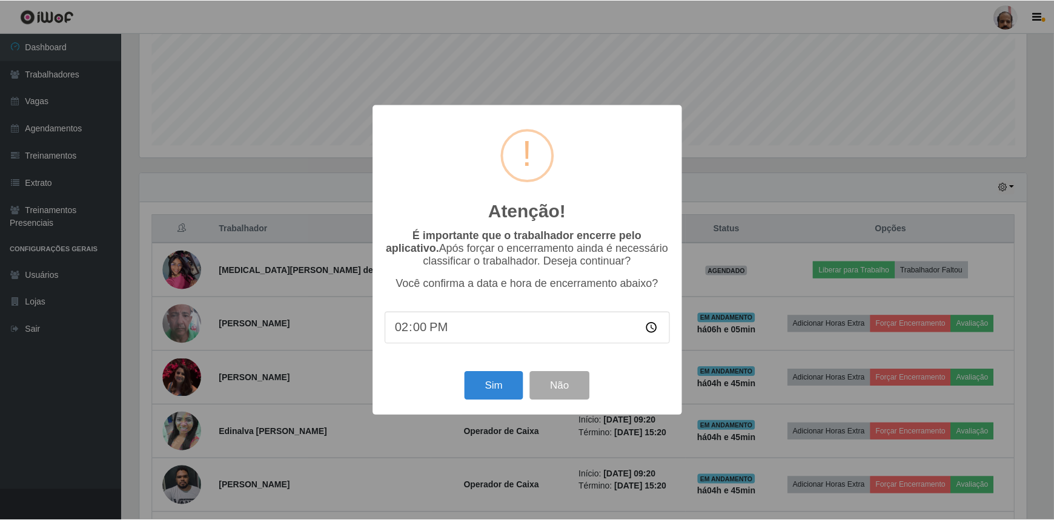
scroll to position [251, 890]
click at [475, 394] on button "Sim" at bounding box center [495, 386] width 59 height 28
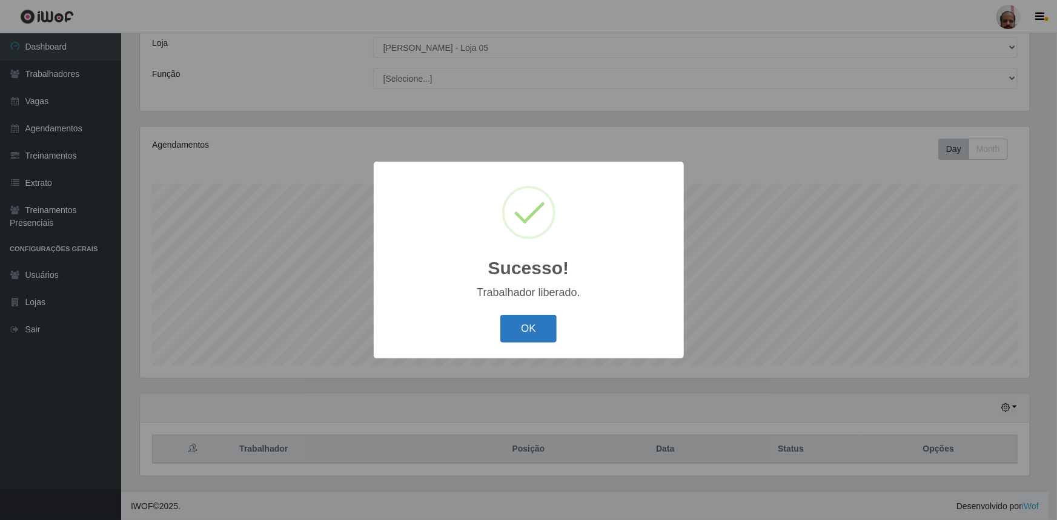
click at [520, 339] on button "OK" at bounding box center [528, 329] width 56 height 28
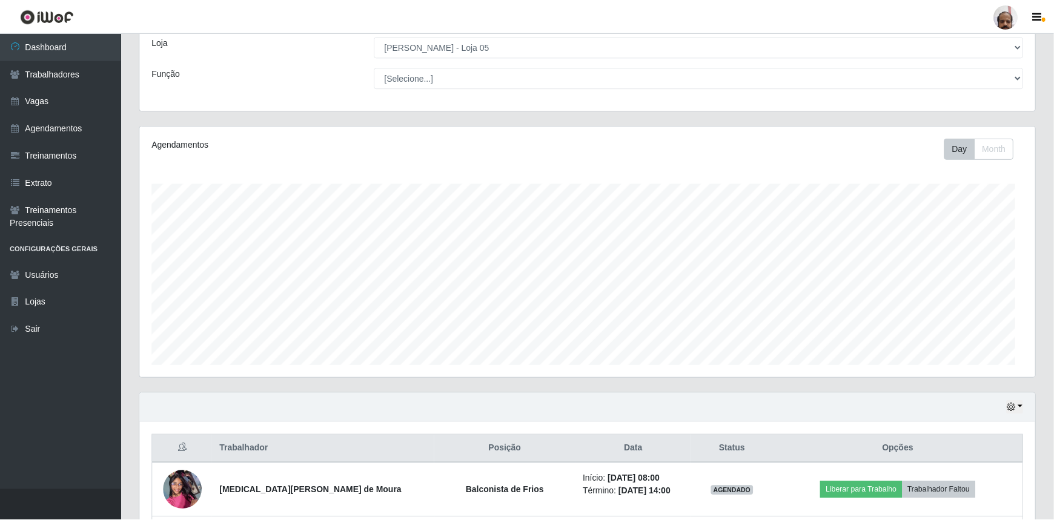
scroll to position [251, 895]
